Goal: Task Accomplishment & Management: Manage account settings

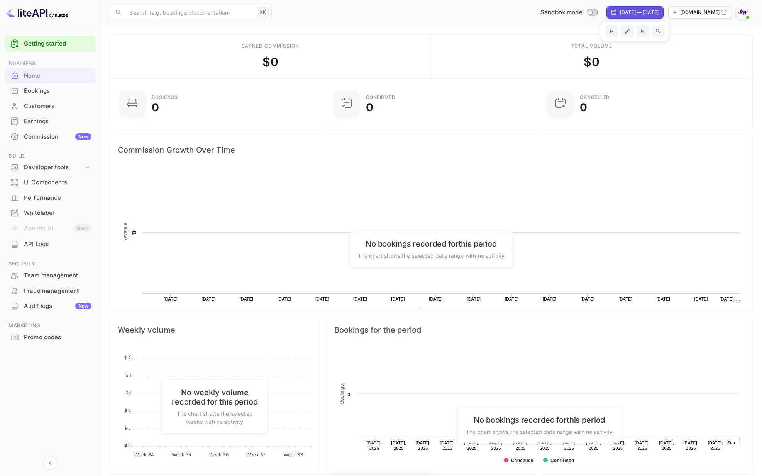
scroll to position [126, 210]
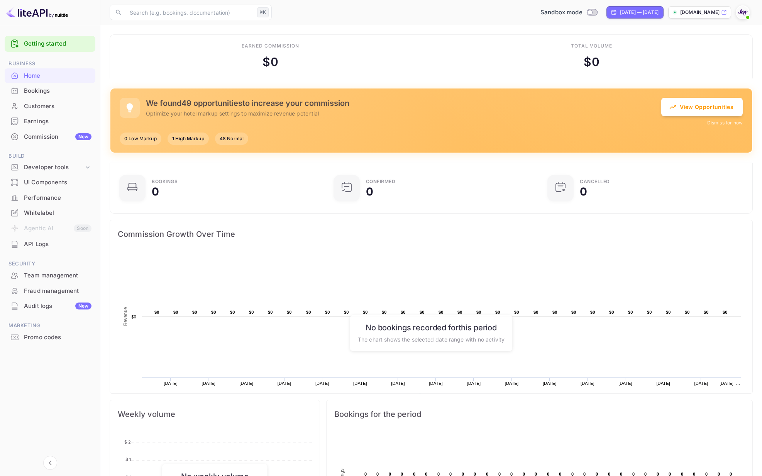
click at [38, 340] on div "Promo codes" at bounding box center [58, 337] width 68 height 9
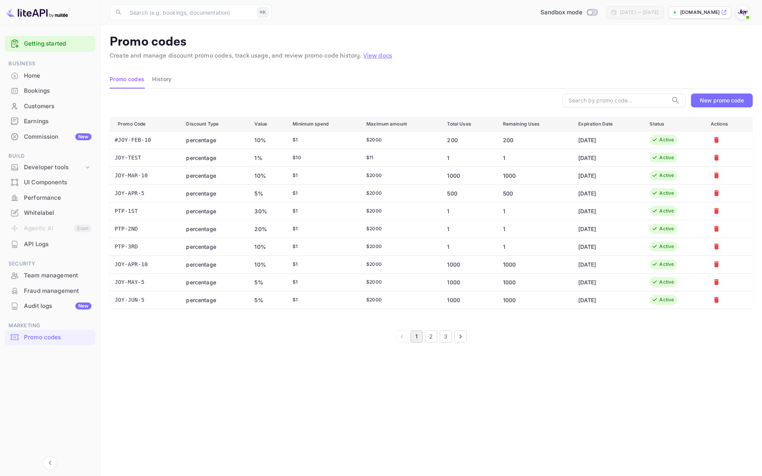
click at [449, 336] on button "3" at bounding box center [446, 336] width 12 height 12
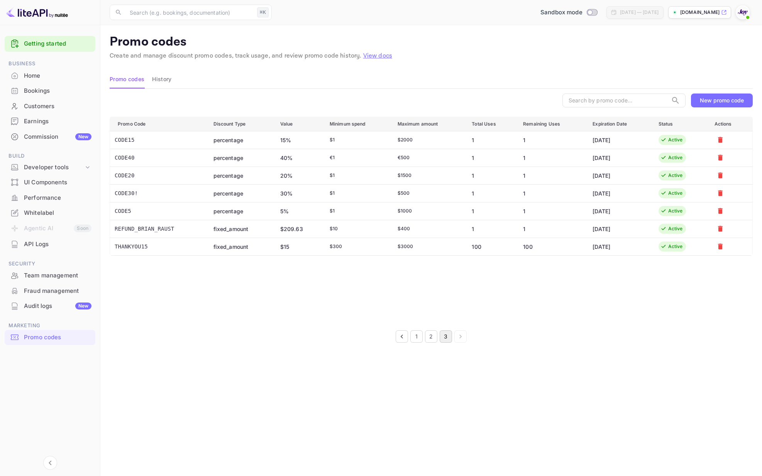
click at [416, 337] on button "1" at bounding box center [416, 336] width 12 height 12
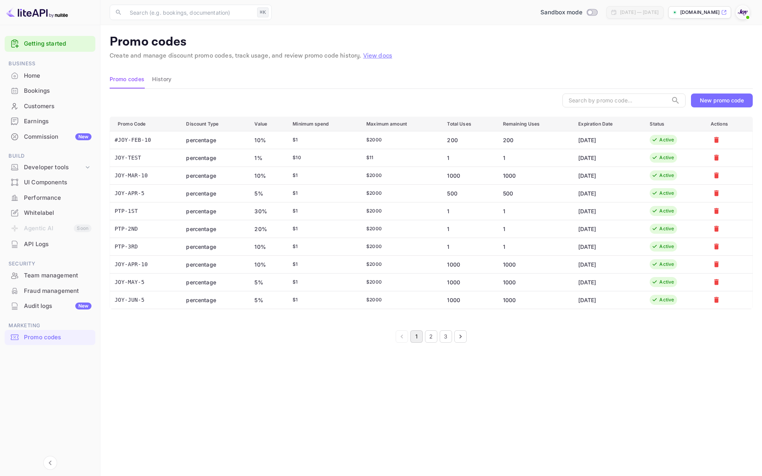
click at [446, 338] on button "3" at bounding box center [446, 336] width 12 height 12
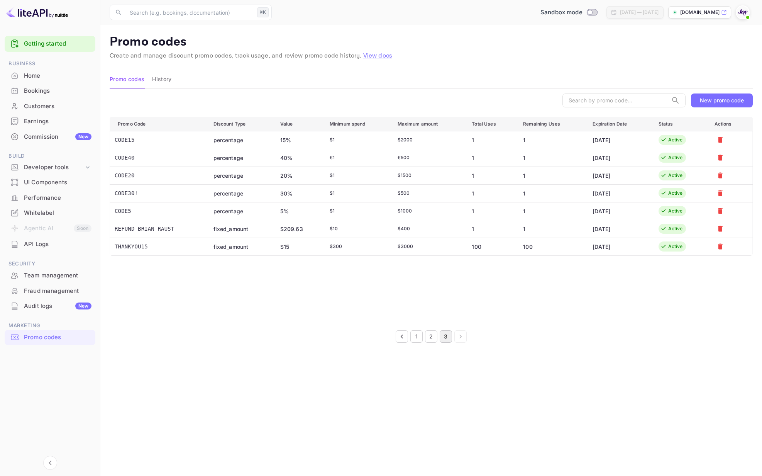
click at [720, 99] on div "New promo code" at bounding box center [722, 100] width 44 height 7
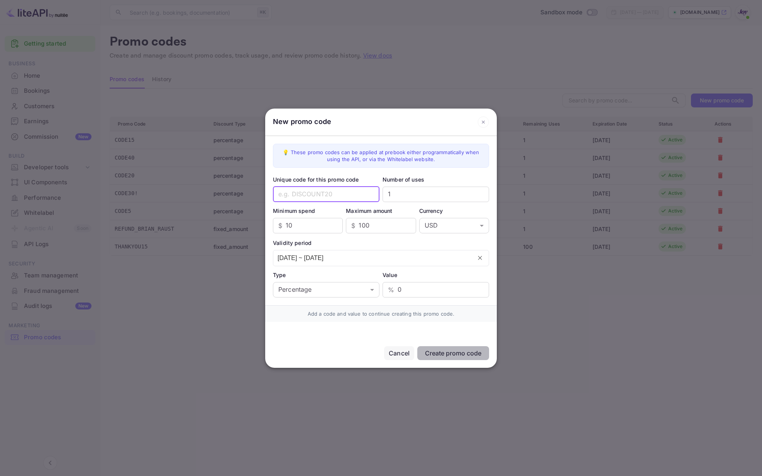
drag, startPoint x: 317, startPoint y: 194, endPoint x: 322, endPoint y: 193, distance: 4.3
click at [317, 194] on input "text" at bounding box center [326, 194] width 107 height 15
type input "TestPromoCode"
click at [392, 195] on input "1" at bounding box center [436, 194] width 107 height 15
type input "10"
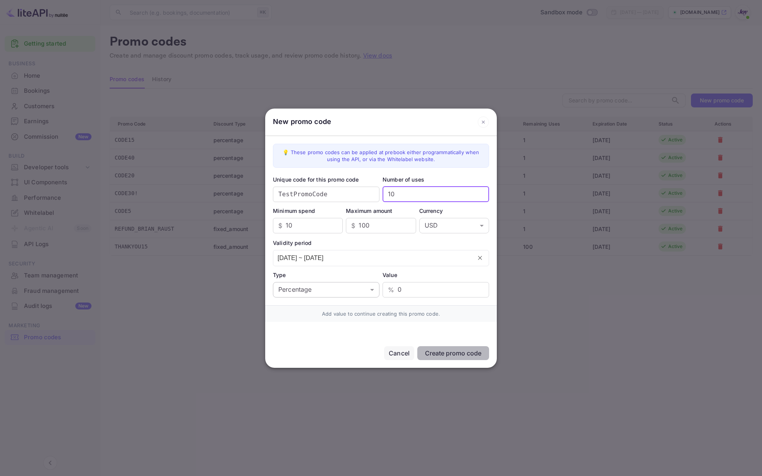
click at [321, 290] on body "Getting started Business Home Bookings Customers Earnings Commission New Build …" at bounding box center [381, 238] width 762 height 476
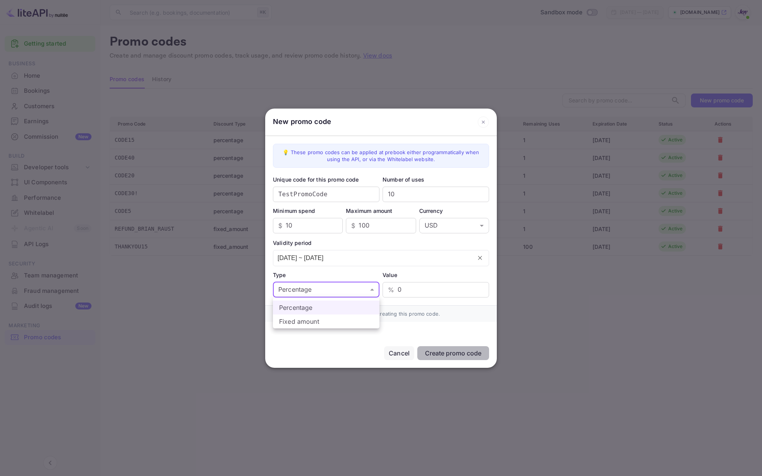
click at [322, 309] on li "Percentage" at bounding box center [326, 307] width 107 height 14
click at [410, 294] on input "0" at bounding box center [444, 289] width 92 height 15
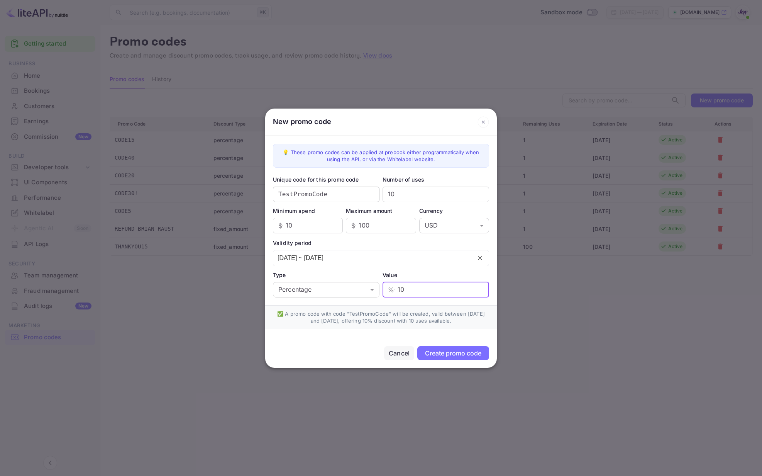
type input "10"
click at [346, 197] on input "TestPromoCode" at bounding box center [326, 194] width 107 height 15
type input "TestPromoCode10P"
click at [446, 354] on div "Create promo code" at bounding box center [453, 353] width 56 height 8
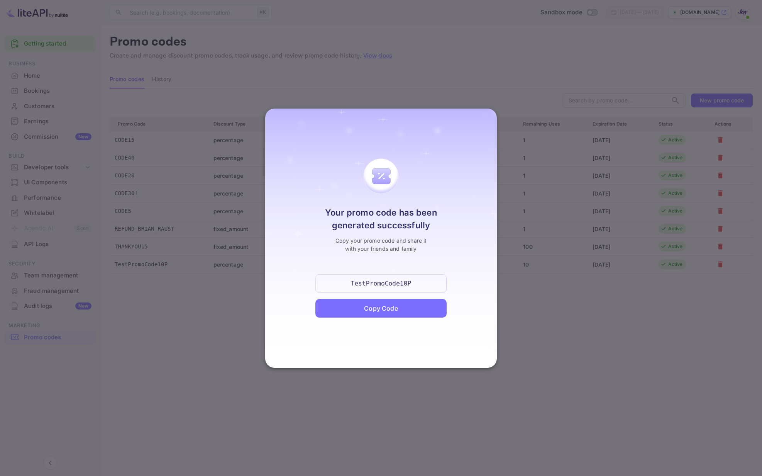
click at [396, 309] on div "Copy Code" at bounding box center [381, 308] width 34 height 9
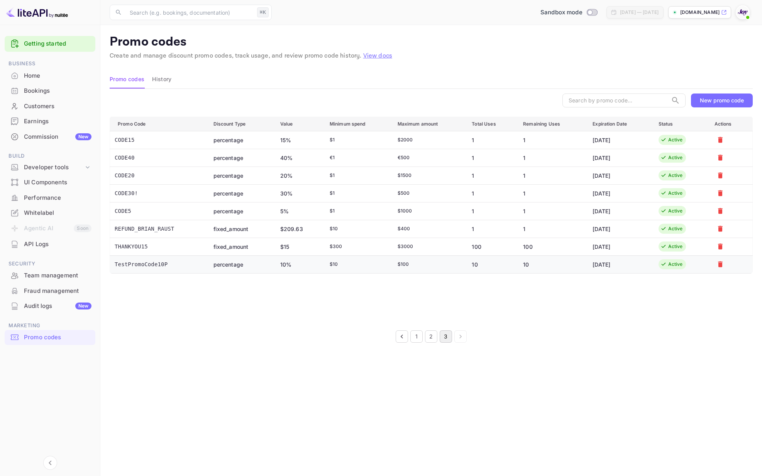
click at [155, 264] on td "TestPromoCode10P" at bounding box center [158, 264] width 97 height 18
copy td "TestPromoCode10P"
click at [163, 265] on td "TestPromoCode10P" at bounding box center [158, 264] width 97 height 18
click at [158, 265] on td "TestPromoCode10P" at bounding box center [158, 264] width 97 height 18
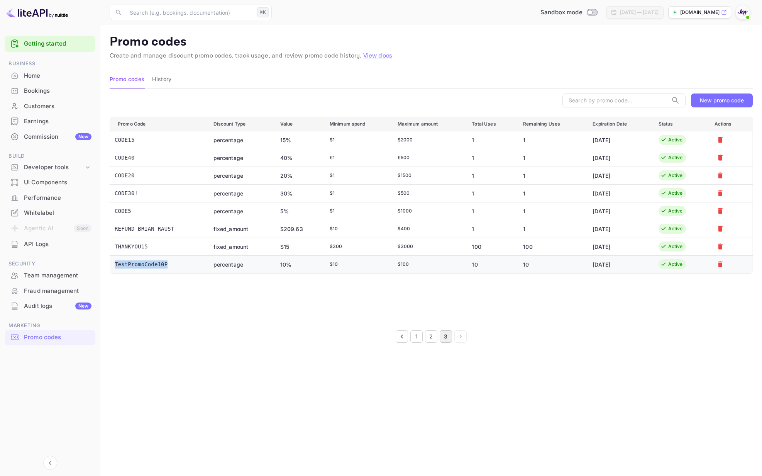
click at [158, 265] on td "TestPromoCode10P" at bounding box center [158, 264] width 97 height 18
drag, startPoint x: 158, startPoint y: 265, endPoint x: 236, endPoint y: 265, distance: 77.6
click at [159, 265] on td "TestPromoCode10P" at bounding box center [158, 264] width 97 height 18
click at [157, 266] on td "TestPromoCode10P" at bounding box center [158, 264] width 97 height 18
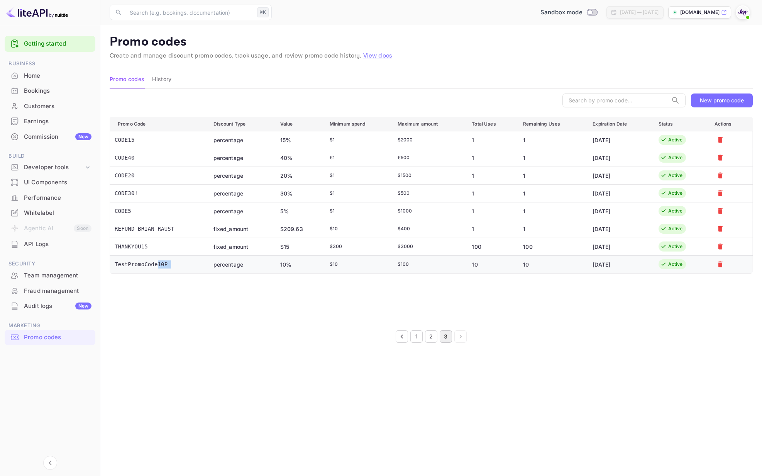
click at [157, 266] on td "TestPromoCode10P" at bounding box center [158, 264] width 97 height 18
copy td "10P"
click at [148, 262] on td "TestPromoCode10P" at bounding box center [158, 264] width 97 height 18
click at [148, 263] on td "TestPromoCode10P" at bounding box center [158, 264] width 97 height 18
click at [148, 262] on td "TestPromoCode10P" at bounding box center [158, 264] width 97 height 18
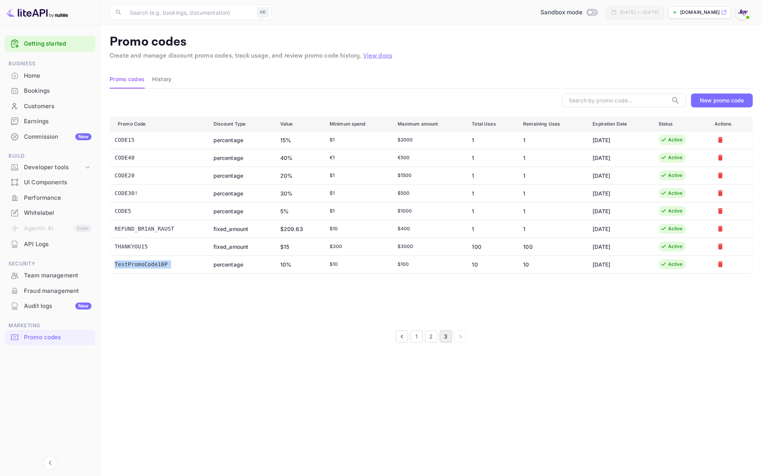
copy td "TestPromoCode10P"
drag, startPoint x: 599, startPoint y: 275, endPoint x: 594, endPoint y: 275, distance: 4.7
click at [599, 275] on div "Promo Code Discount Type Value Minimum spend Maximum amount Total Uses Remainin…" at bounding box center [431, 220] width 643 height 206
click at [721, 265] on icon "Mark for deletion" at bounding box center [720, 264] width 5 height 6
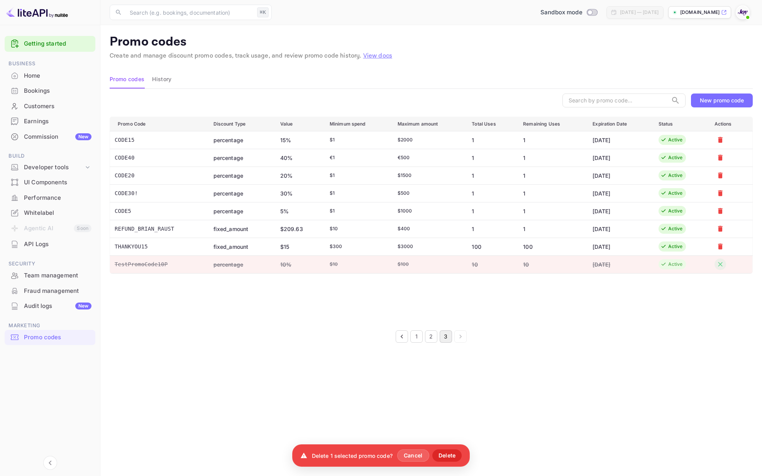
click at [149, 261] on td "TestPromoCode10P" at bounding box center [158, 264] width 97 height 18
copy td "TestPromoCode10P"
click at [712, 95] on button "New promo code" at bounding box center [722, 100] width 62 height 14
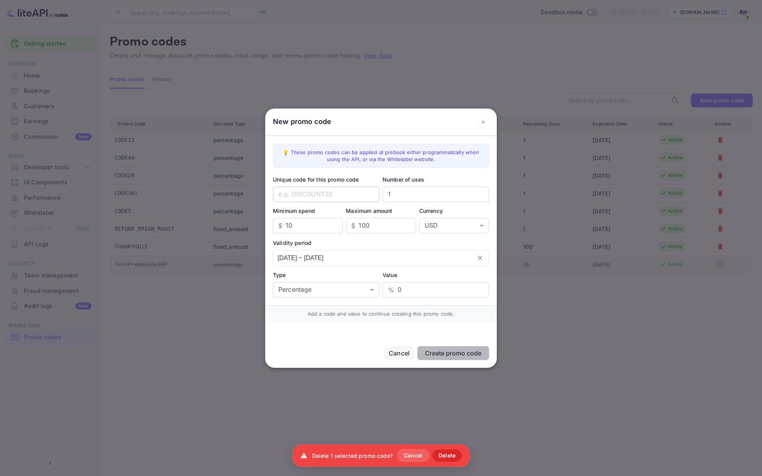
click at [299, 192] on input "text" at bounding box center [326, 194] width 107 height 15
paste input "TestPromoCode10P"
type input "TestPromoCode10P"
click at [384, 227] on input "100" at bounding box center [387, 225] width 57 height 15
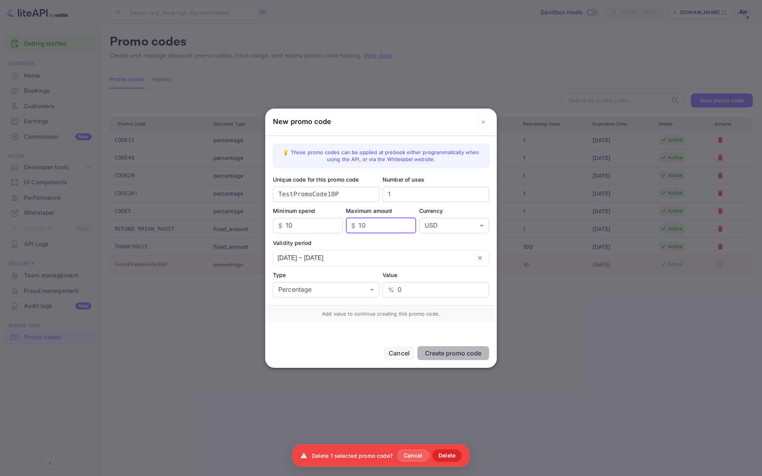
type input "1"
type input "9"
type input "2000"
click at [401, 289] on input "0" at bounding box center [444, 289] width 92 height 15
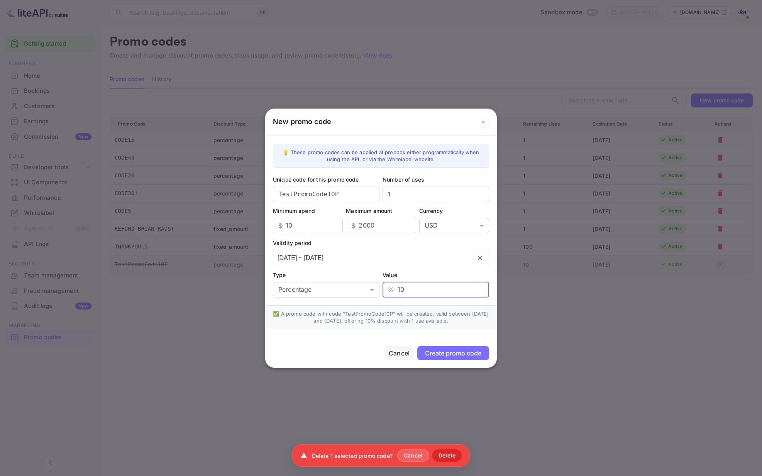
type input "10"
click at [449, 355] on div "Create promo code" at bounding box center [453, 353] width 56 height 8
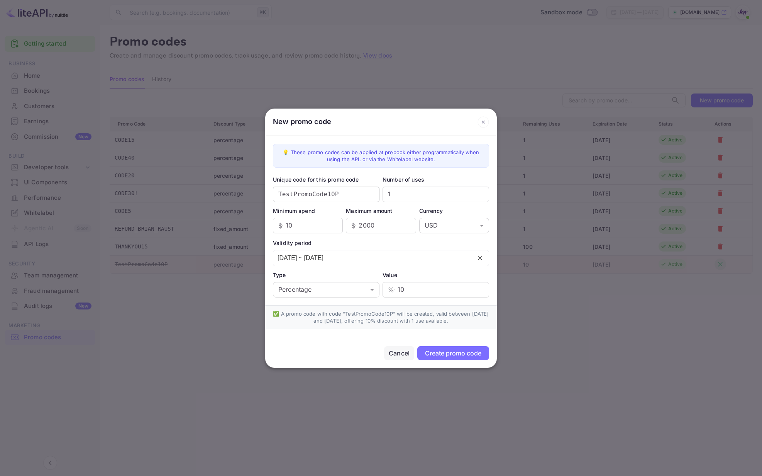
drag, startPoint x: 339, startPoint y: 194, endPoint x: 347, endPoint y: 194, distance: 8.5
click at [339, 194] on input "TestPromoCode10P" at bounding box center [326, 194] width 107 height 15
type input "TestPromoCode10P2"
click at [448, 350] on div "Create promo code" at bounding box center [453, 353] width 56 height 8
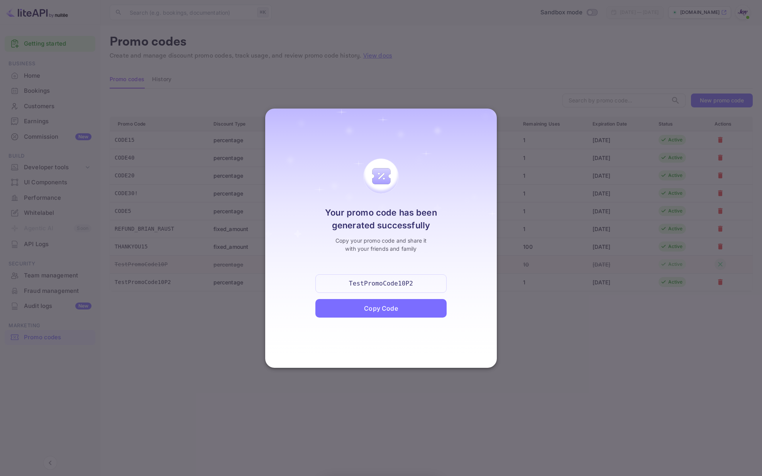
click at [397, 309] on div "Copy Code" at bounding box center [381, 308] width 34 height 9
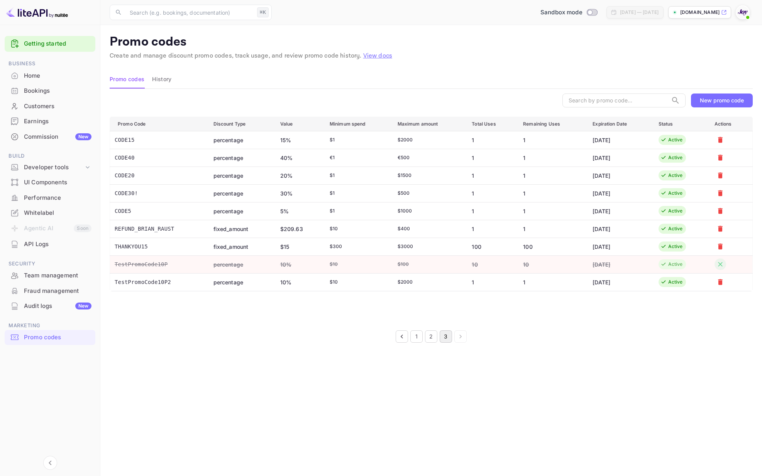
click at [704, 103] on button "New promo code" at bounding box center [722, 100] width 62 height 14
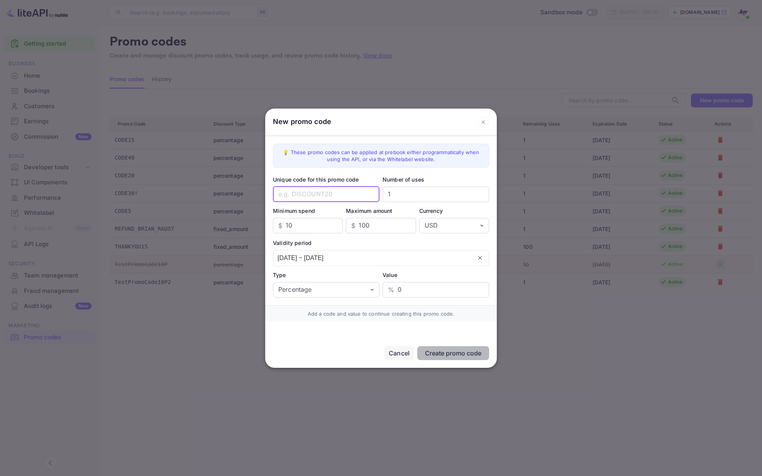
click at [289, 197] on input "text" at bounding box center [326, 194] width 107 height 15
type input "TestPromoCode50P"
click at [399, 190] on input "1" at bounding box center [436, 194] width 107 height 15
type input "10"
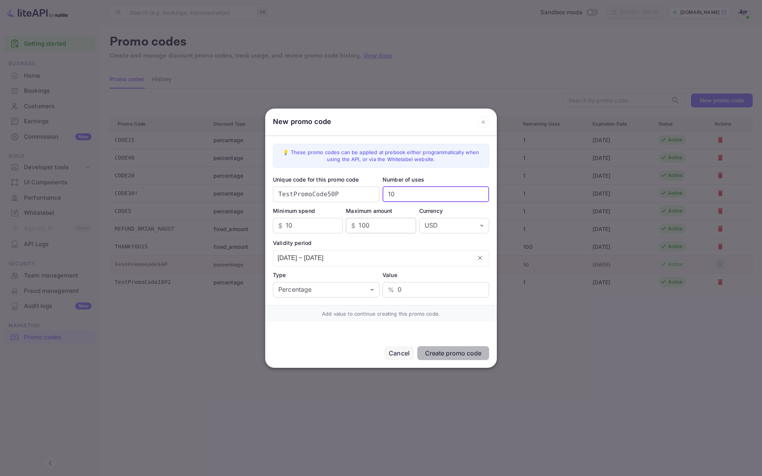
click at [362, 225] on input "100" at bounding box center [387, 225] width 57 height 15
type input "1000"
click at [409, 287] on input "0" at bounding box center [444, 289] width 92 height 15
type input "5"
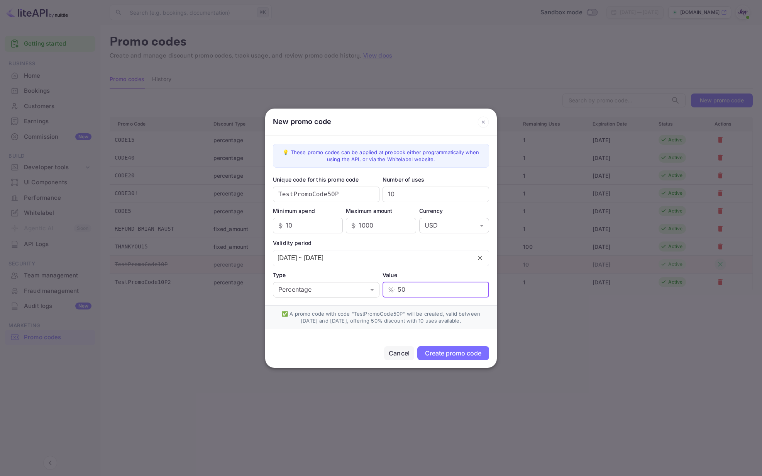
type input "50"
click at [444, 353] on div "Create promo code" at bounding box center [453, 353] width 56 height 8
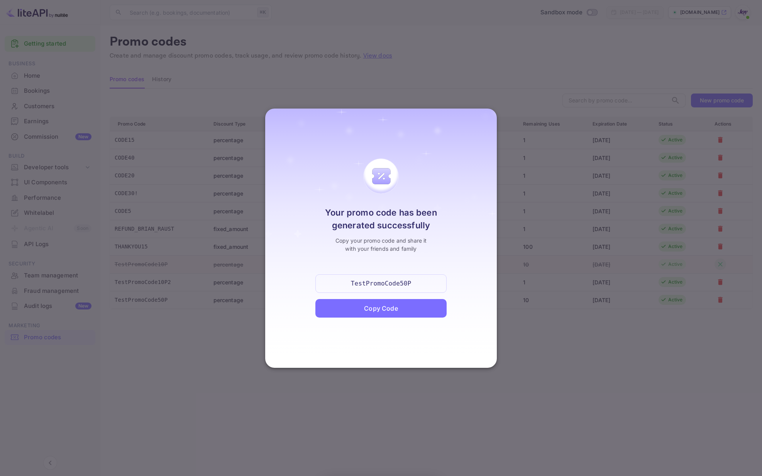
click at [387, 305] on div "Copy Code" at bounding box center [381, 308] width 34 height 9
